Goal: Information Seeking & Learning: Learn about a topic

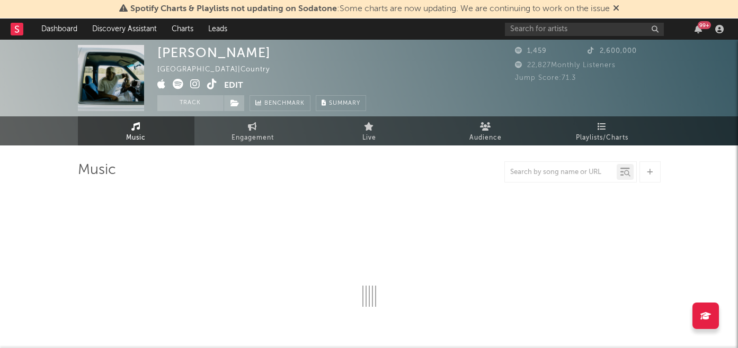
click at [212, 86] on icon at bounding box center [212, 84] width 10 height 11
select select "6m"
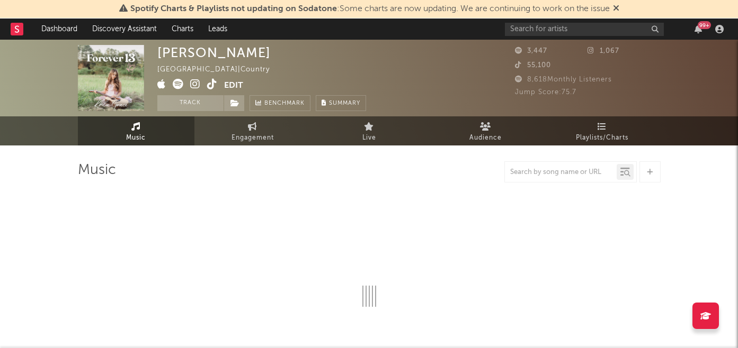
select select "6m"
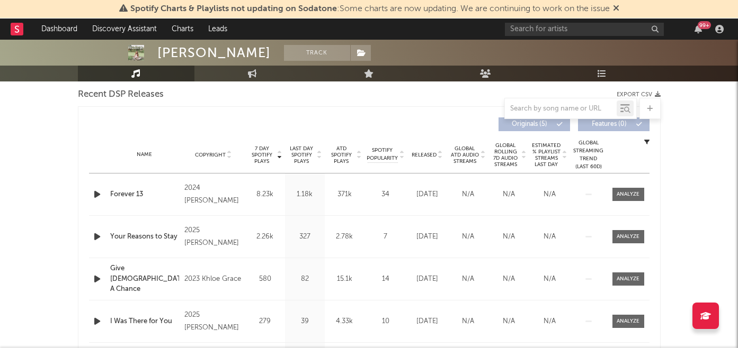
scroll to position [379, 0]
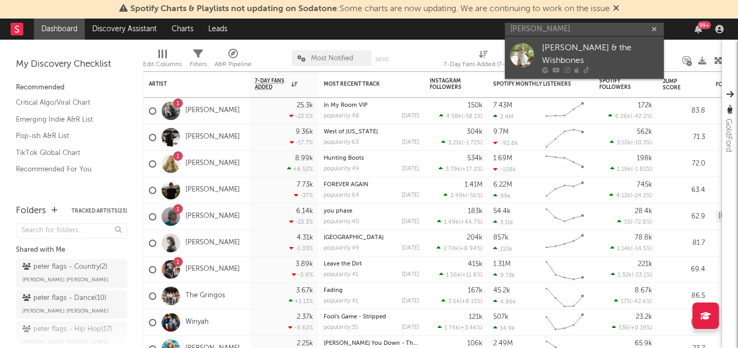
type input "emerson woolf"
click at [566, 55] on div "Emerson Woolf & the Wishbones" at bounding box center [600, 54] width 117 height 25
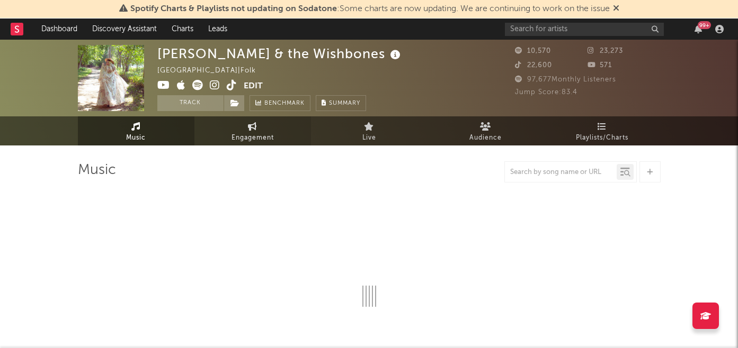
click at [246, 138] on span "Engagement" at bounding box center [252, 138] width 42 height 13
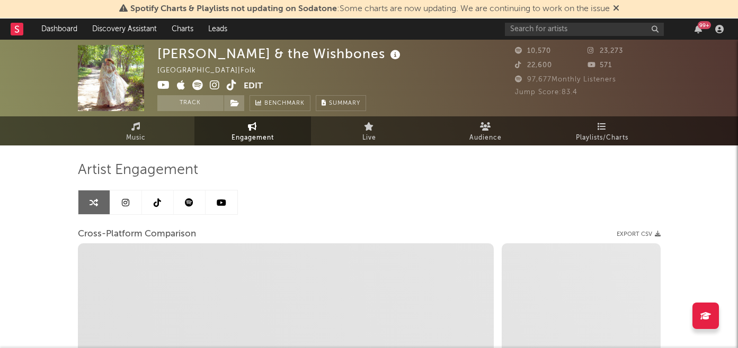
select select "1w"
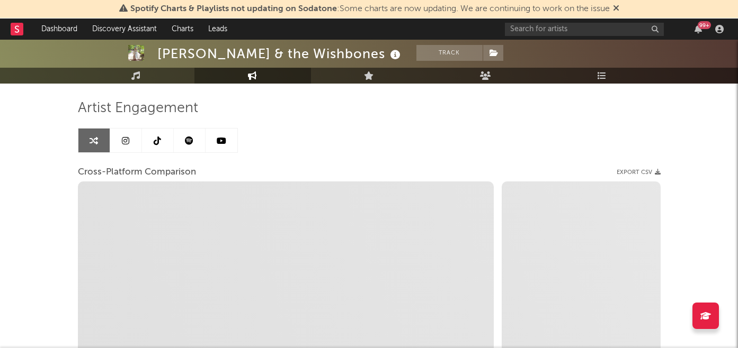
scroll to position [70, 0]
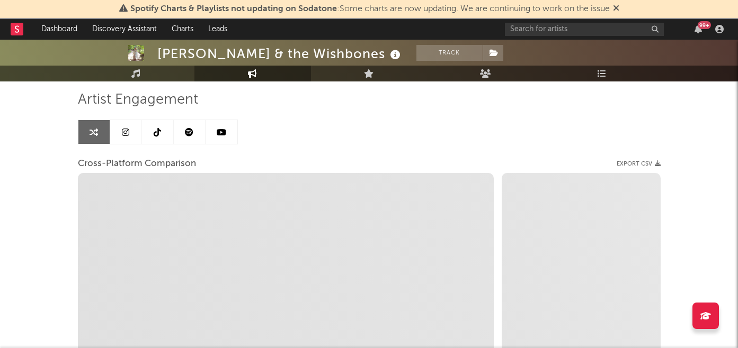
click at [195, 135] on link at bounding box center [190, 132] width 32 height 24
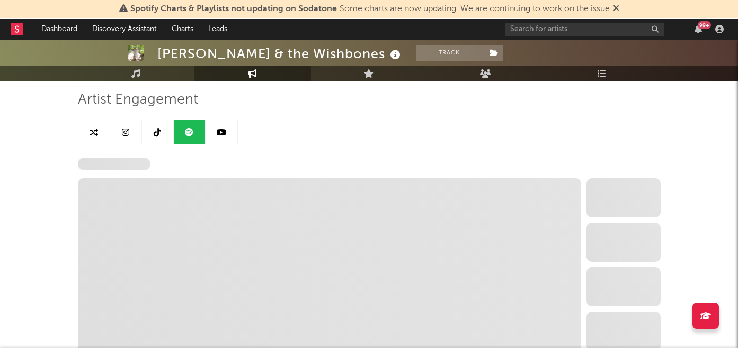
select select "6m"
select select "1w"
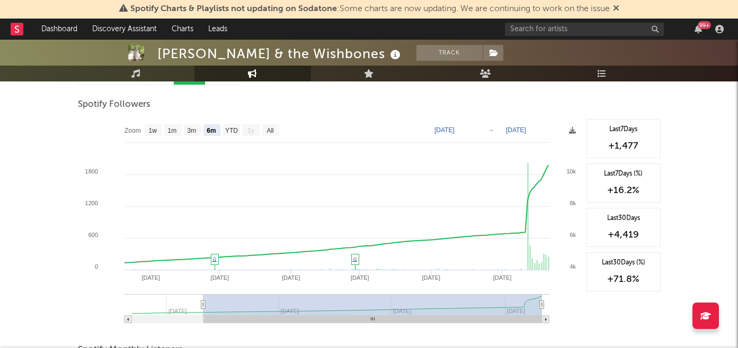
scroll to position [133, 0]
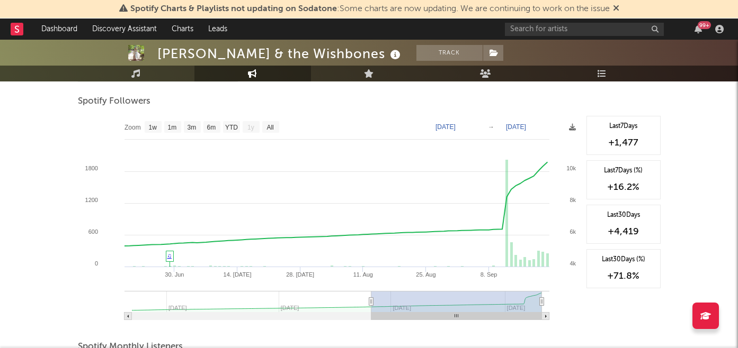
type input "2025-06-19"
select select "3m"
type input "2025-08-17"
select select "1m"
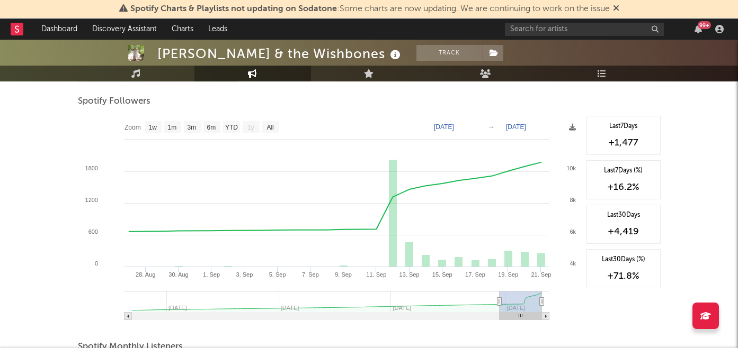
type input "2025-09-10"
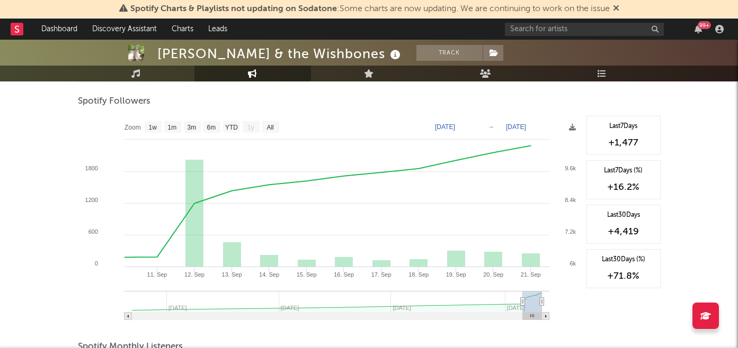
drag, startPoint x: 202, startPoint y: 303, endPoint x: 522, endPoint y: 320, distance: 320.3
click at [522, 320] on icon "Created with Highcharts 10.3.3 12. Sep 14. Sep 16. Sep 18. Sep 20. Sep 11. Sep …" at bounding box center [329, 222] width 503 height 212
